Goal: Find specific page/section: Find specific page/section

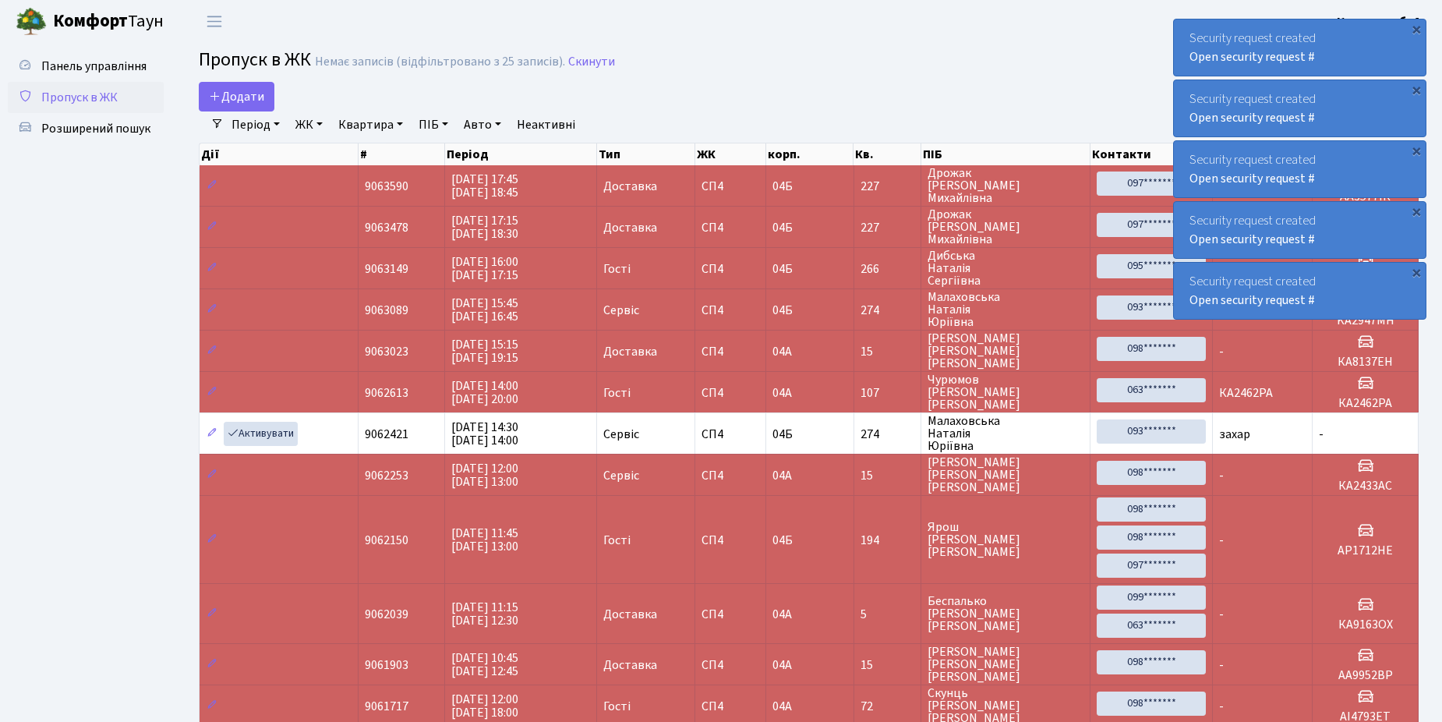
select select "25"
click at [76, 89] on span "Пропуск в ЖК" at bounding box center [79, 97] width 76 height 17
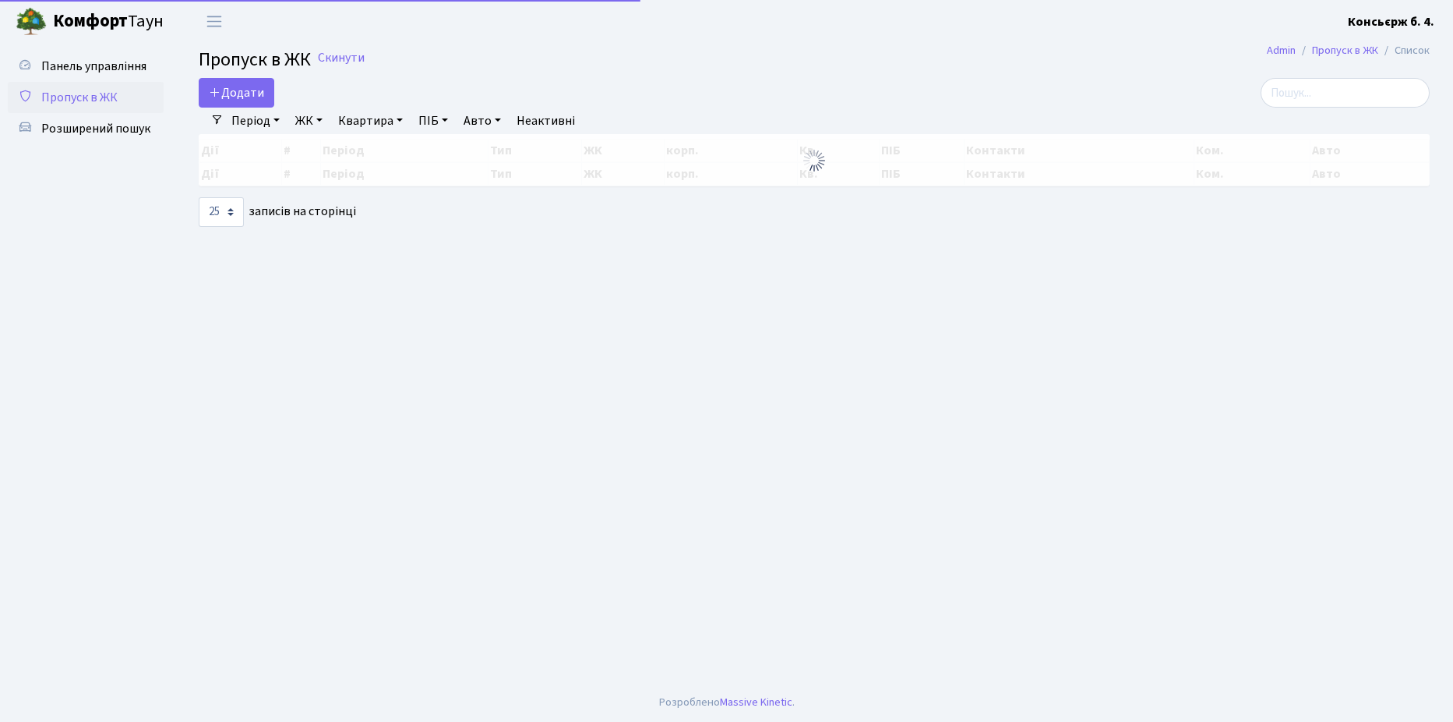
select select "25"
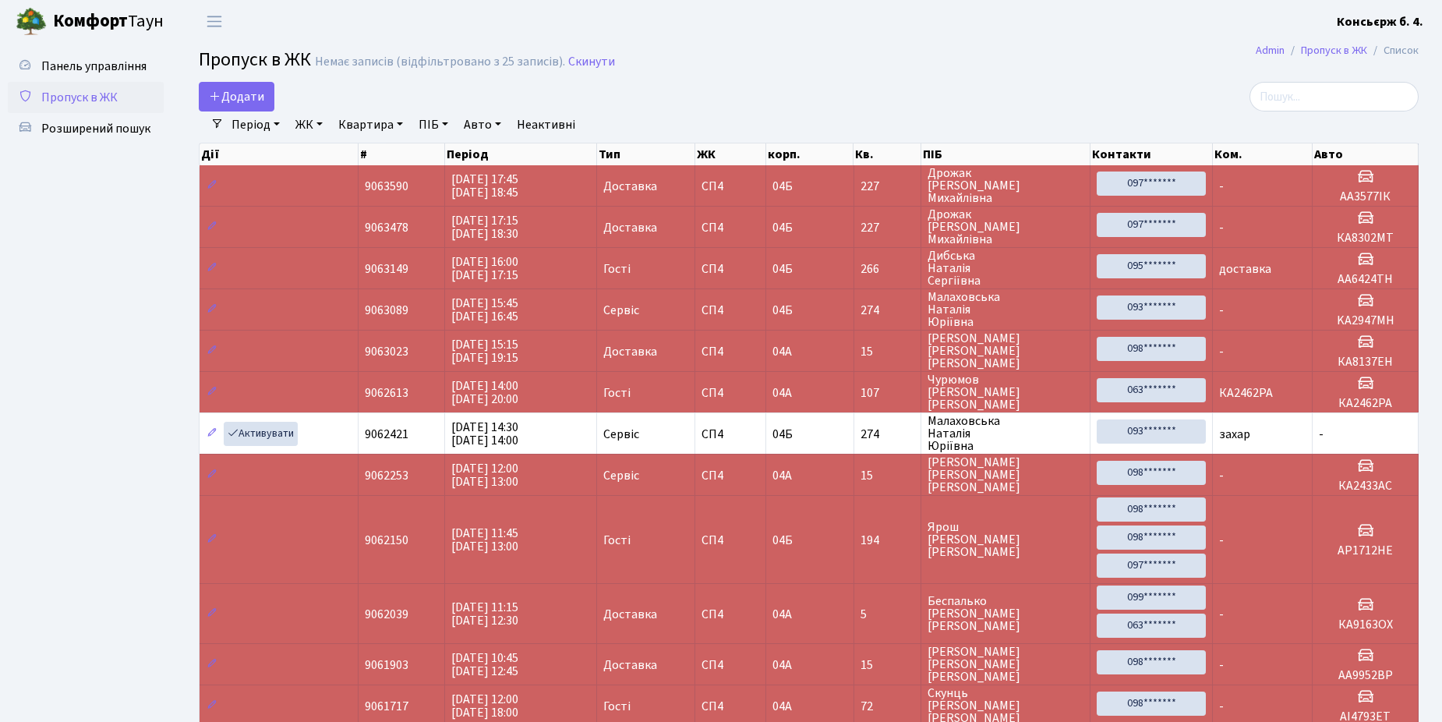
click at [69, 100] on span "Пропуск в ЖК" at bounding box center [79, 97] width 76 height 17
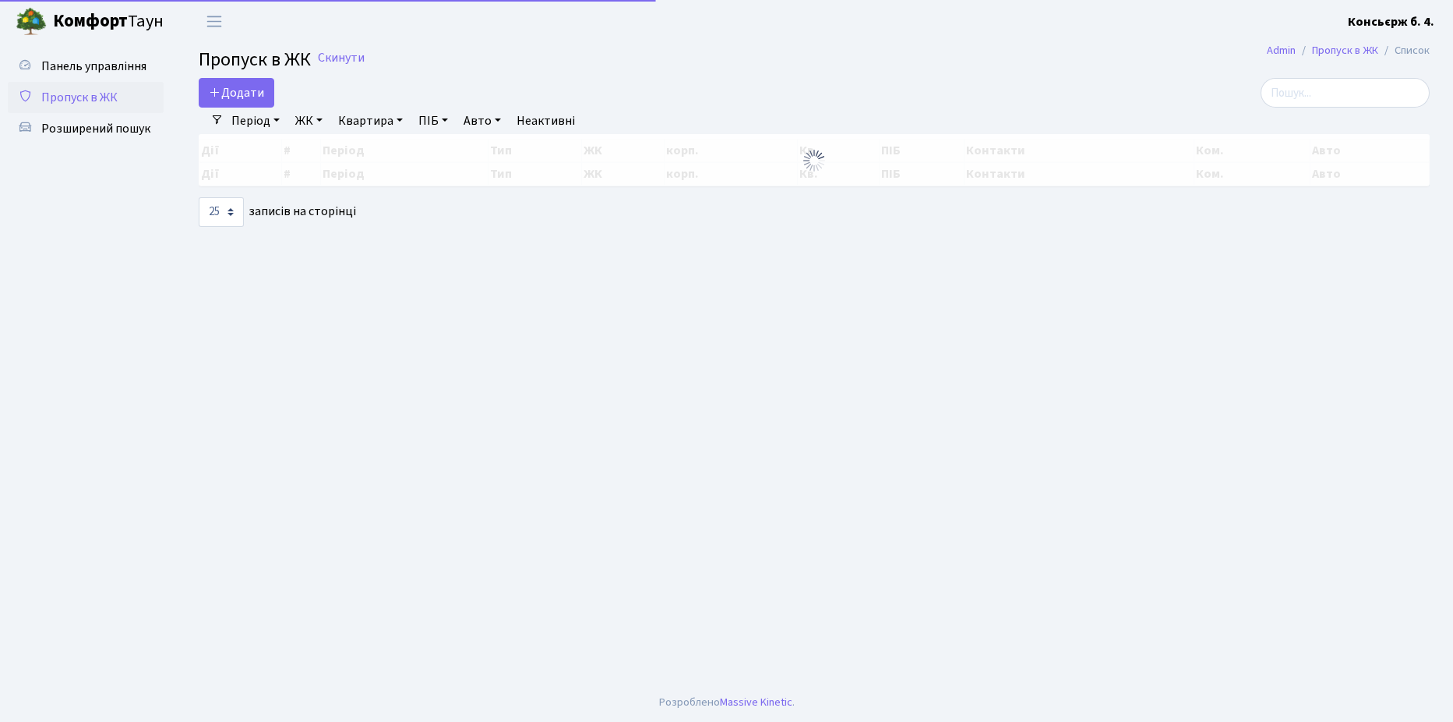
select select "25"
